Goal: Check status: Check status

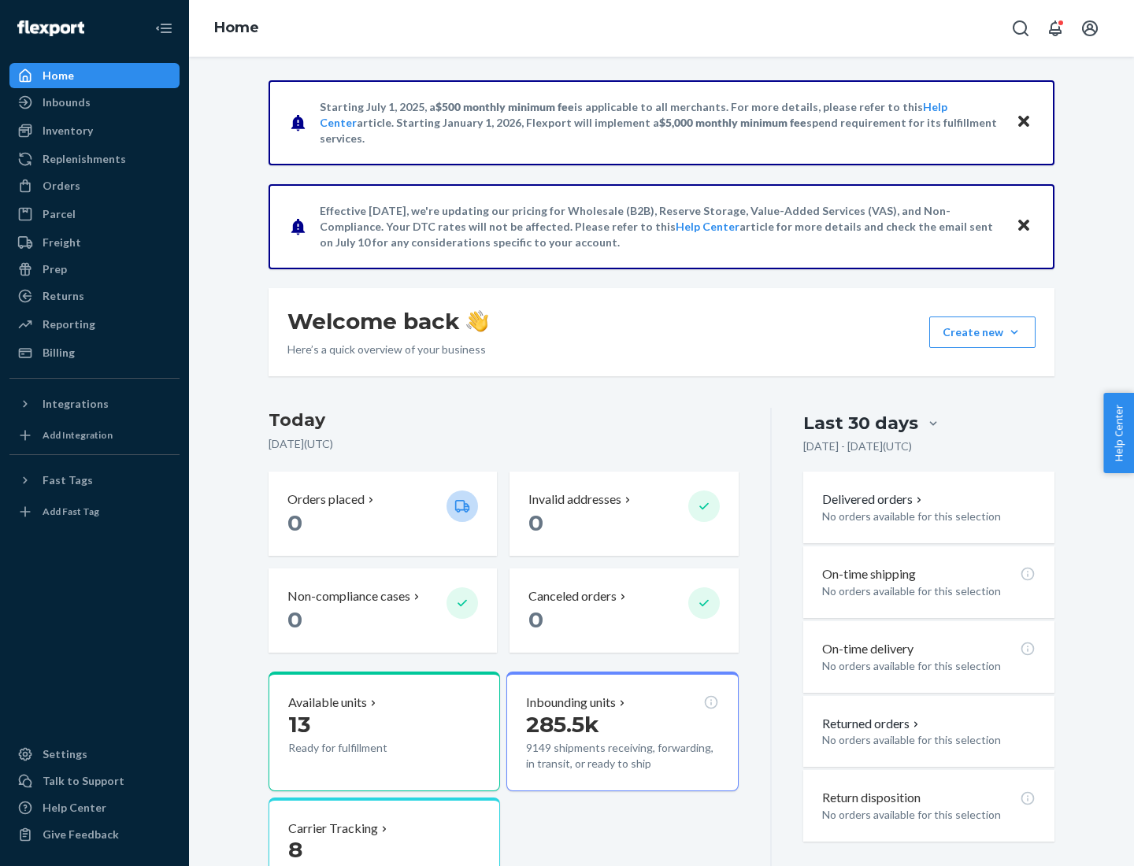
click at [1014, 332] on button "Create new Create new inbound Create new order Create new product" at bounding box center [982, 332] width 106 height 31
click at [65, 102] on div "Inbounds" at bounding box center [67, 102] width 48 height 16
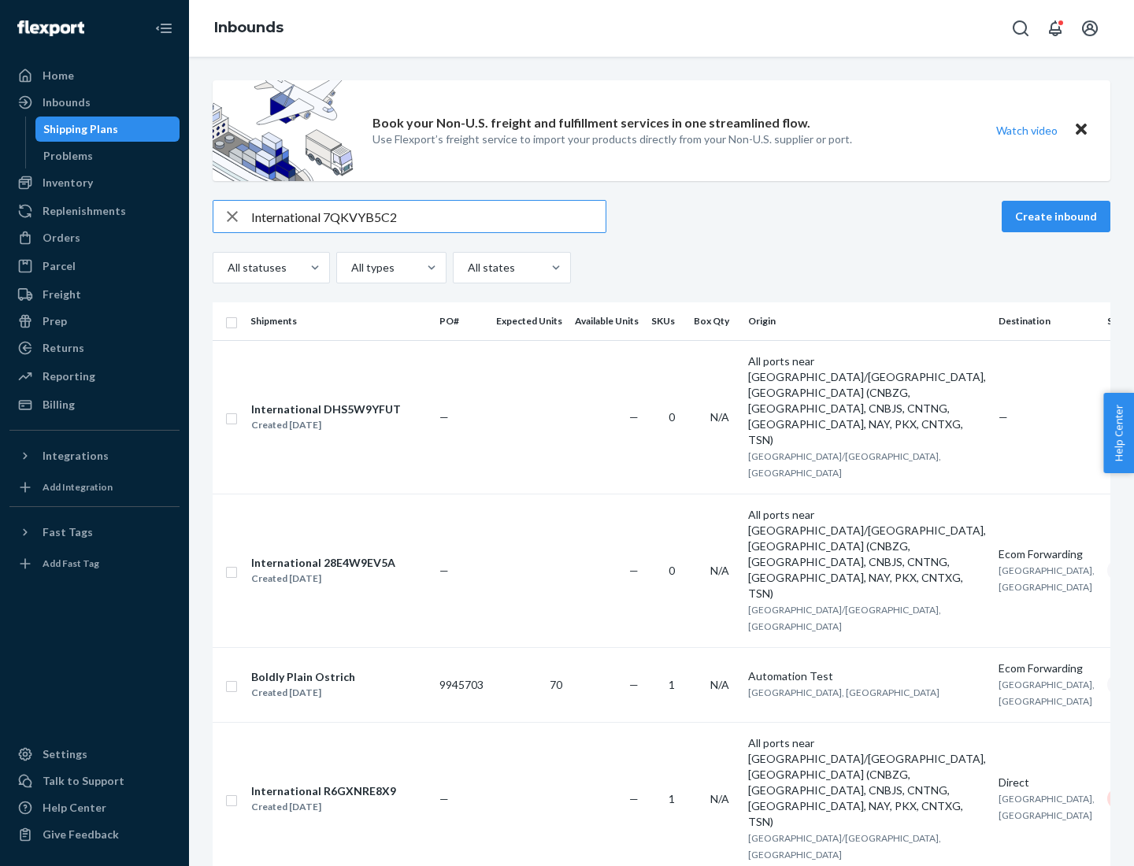
type input "International 7QKVYB5C29"
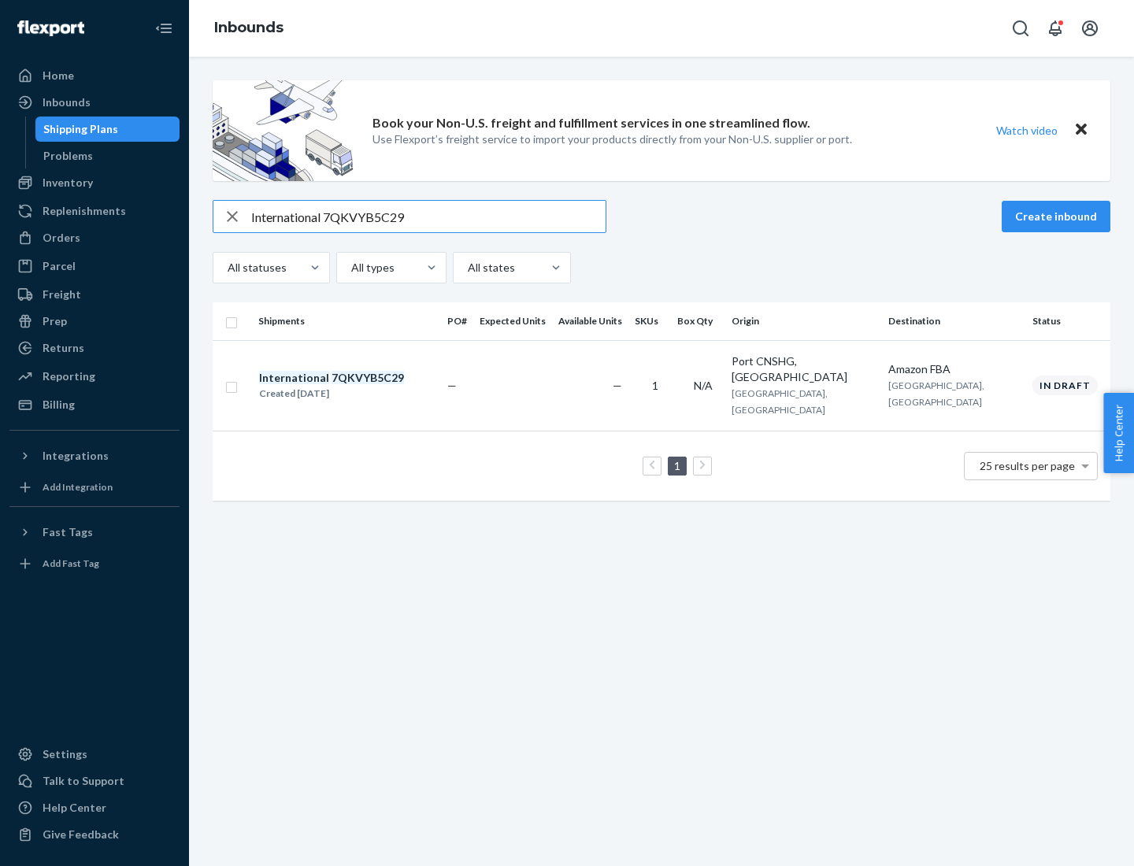
click at [358, 386] on div "Created [DATE]" at bounding box center [331, 394] width 145 height 16
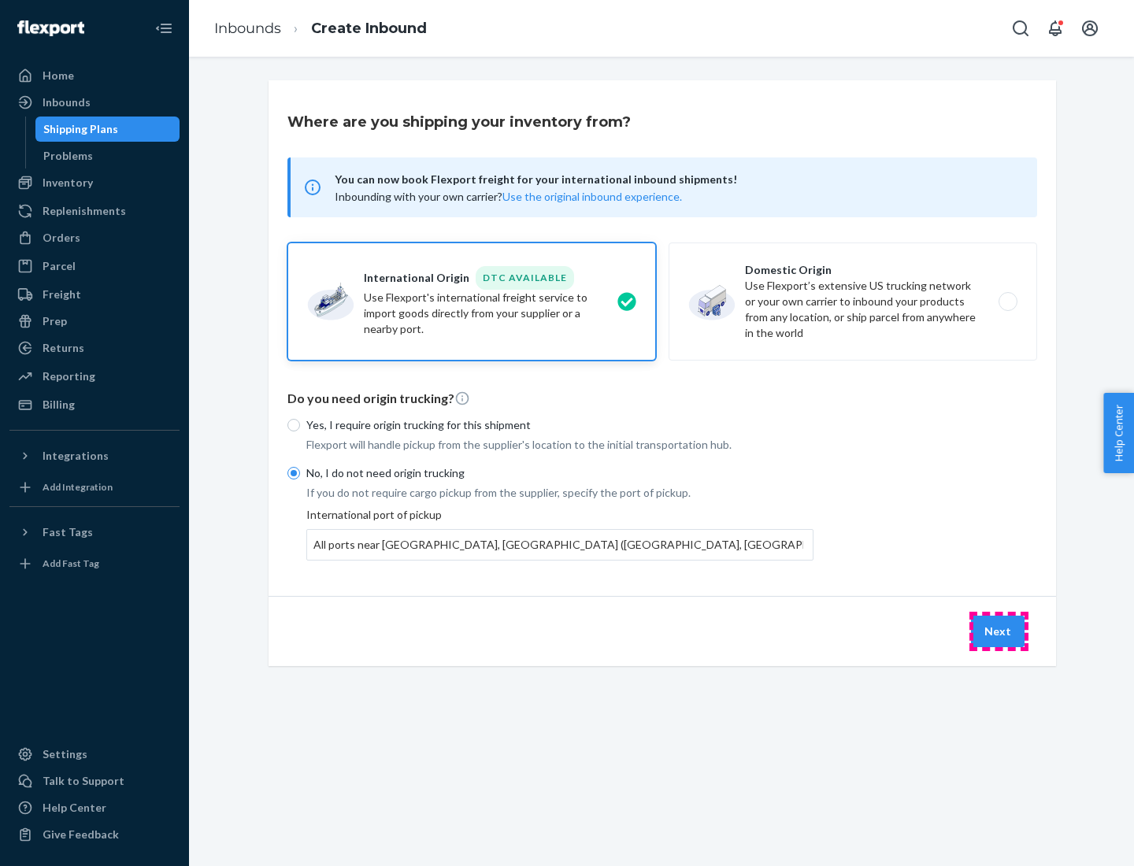
click at [999, 631] on button "Next" at bounding box center [998, 631] width 54 height 31
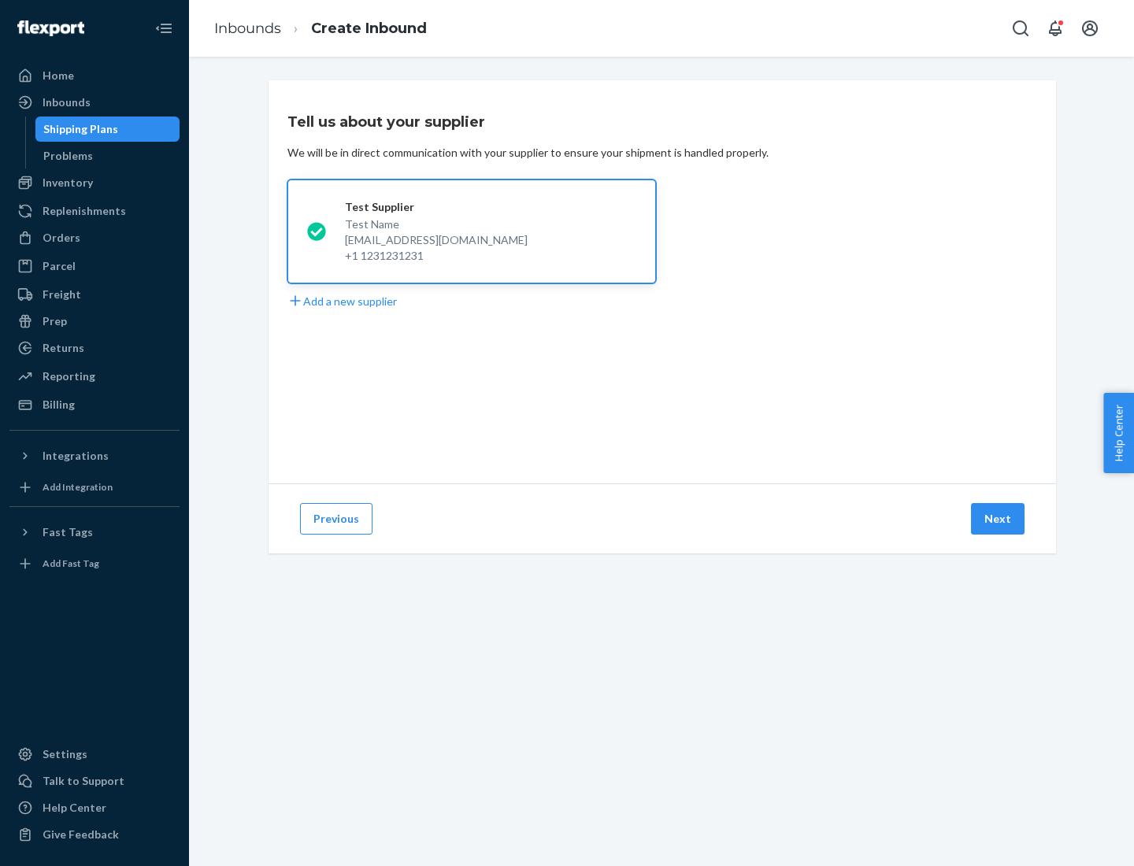
click at [999, 519] on button "Next" at bounding box center [998, 518] width 54 height 31
